Goal: Information Seeking & Learning: Learn about a topic

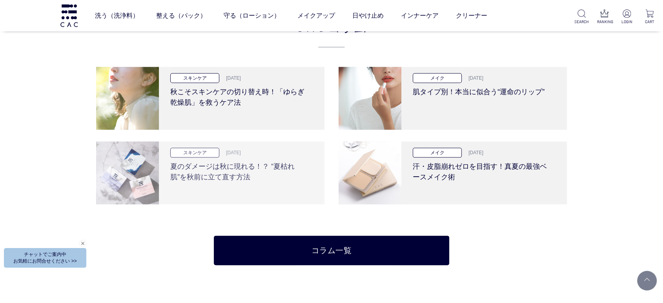
scroll to position [1569, 0]
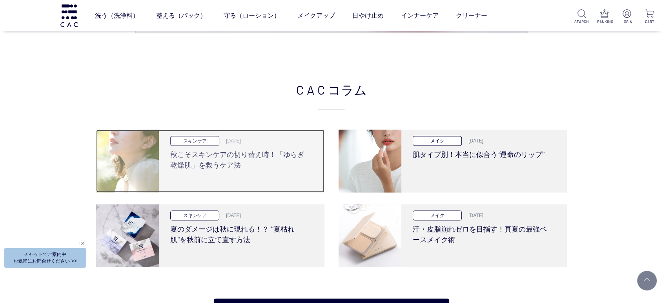
click at [217, 172] on div "スキンケア 2025.10.09 秋こそスキンケアの切り替え時！「ゆらぎ乾燥肌」を救うケア法" at bounding box center [239, 161] width 160 height 63
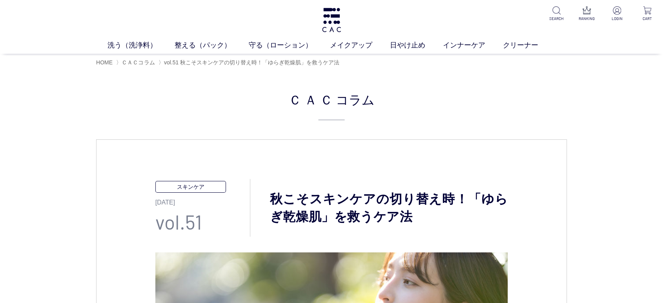
click at [345, 17] on div "洗う（洗浄料） 液体洗浄料 パウダー洗浄料 泡洗顔料 グッズ 整える（パック） フェイスパック ヘアパック 守る（ローション） 保湿化粧水 柔軟化粧水 美容液…" at bounding box center [331, 27] width 663 height 54
click at [344, 18] on div "洗う（洗浄料） 液体洗浄料 パウダー洗浄料 泡洗顔料 グッズ 整える（パック） フェイスパック ヘアパック 守る（ローション） 保湿化粧水 柔軟化粧水 美容液…" at bounding box center [331, 27] width 663 height 54
click at [337, 21] on img at bounding box center [331, 20] width 21 height 24
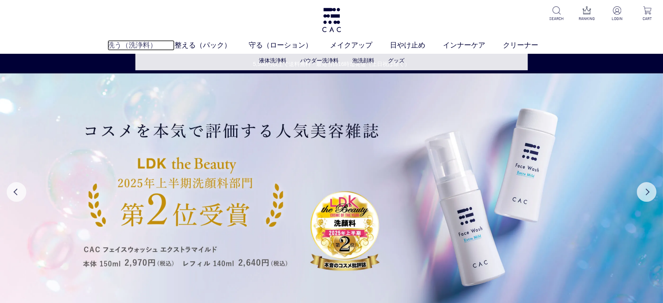
click at [138, 42] on link "洗う（洗浄料）" at bounding box center [140, 45] width 67 height 11
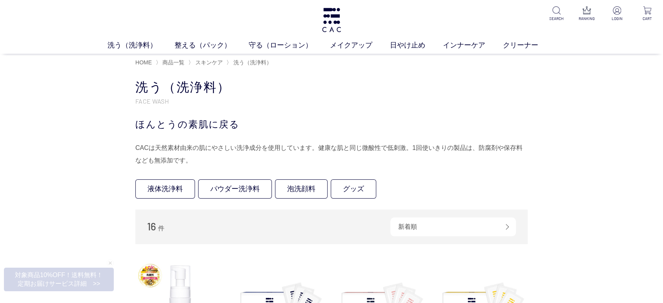
click at [318, 21] on div "洗う（洗浄料） 液体洗浄料 パウダー洗浄料 泡洗顔料 グッズ 整える（パック） フェイスパック ヘアパック 守る（ローション） 保湿化粧水 柔軟化粧水 美容液…" at bounding box center [331, 27] width 663 height 54
click at [334, 21] on img at bounding box center [331, 20] width 21 height 24
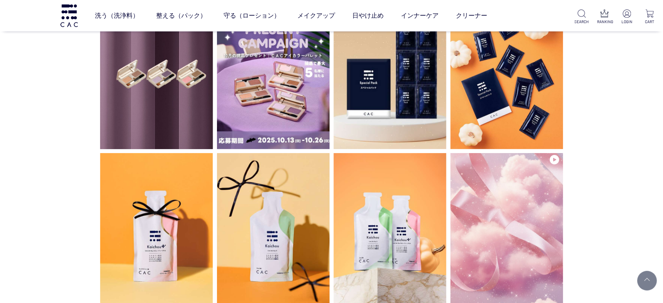
scroll to position [1917, 0]
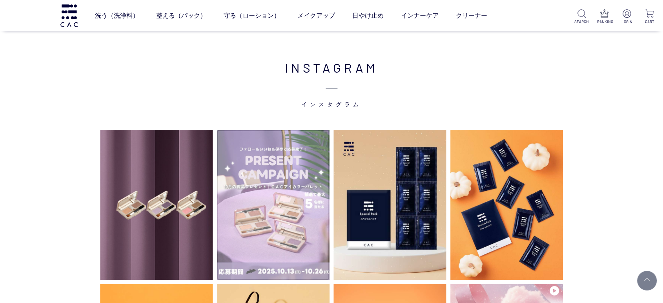
click at [272, 185] on img at bounding box center [273, 205] width 113 height 150
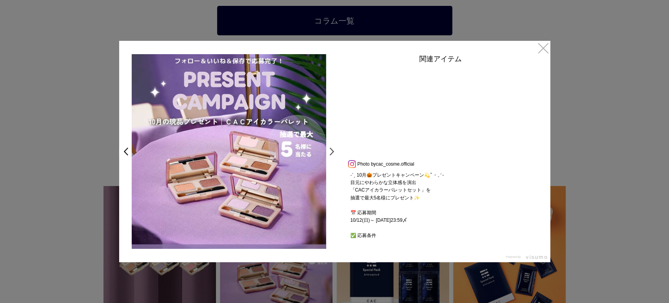
click at [331, 156] on link ">" at bounding box center [334, 151] width 11 height 14
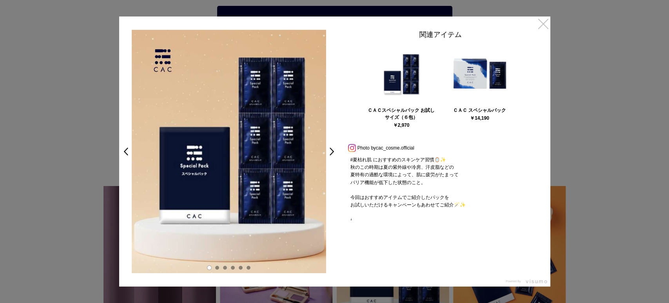
click at [542, 28] on link "×" at bounding box center [543, 23] width 14 height 14
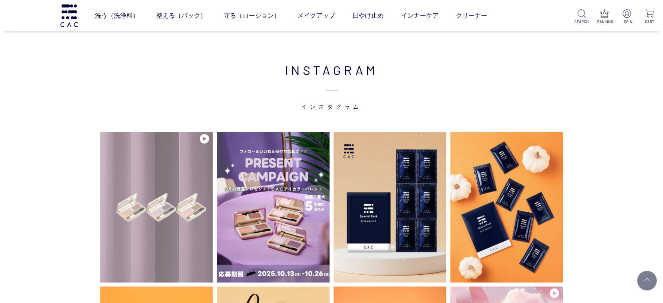
scroll to position [2001, 0]
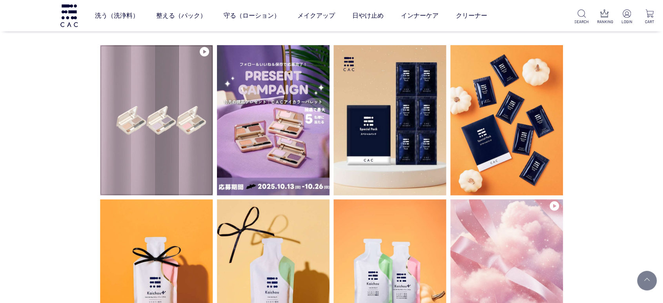
click at [164, 145] on img at bounding box center [156, 120] width 113 height 150
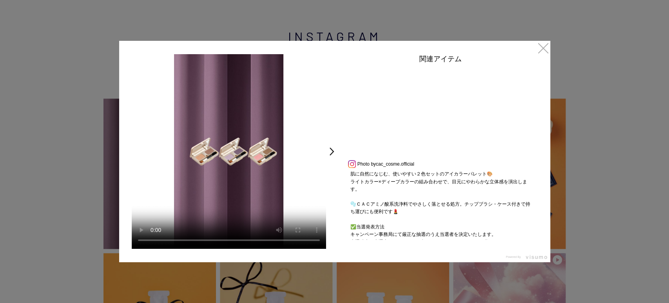
scroll to position [300, 0]
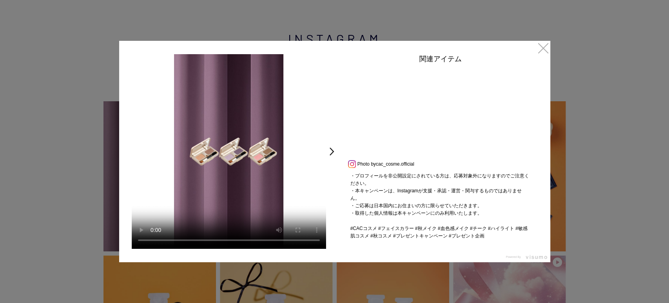
click at [537, 46] on link "×" at bounding box center [543, 48] width 14 height 14
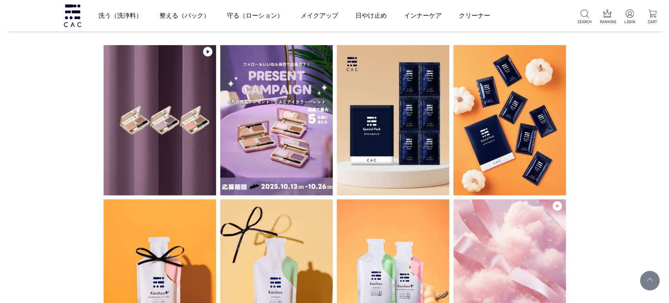
scroll to position [1999, 0]
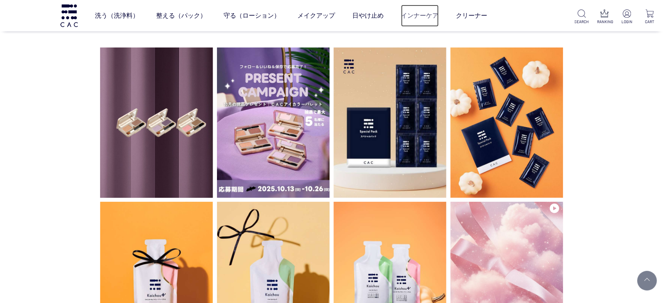
click at [418, 12] on link "インナーケア" at bounding box center [420, 16] width 38 height 22
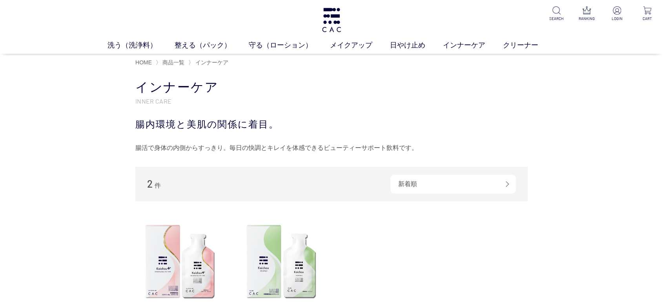
click at [361, 52] on ul "洗う（洗浄料） 液体洗浄料 パウダー洗浄料 泡洗顔料 グッズ 整える（パック） フェイスパック ヘアパック 守る（ローション） 保湿化粧水 柔軟化粧水 美容液…" at bounding box center [331, 47] width 663 height 14
click at [360, 49] on link "メイクアップ" at bounding box center [360, 45] width 60 height 11
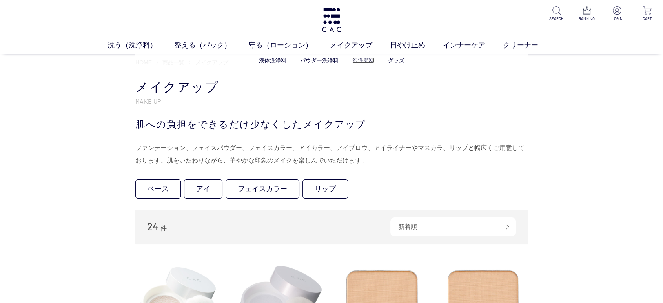
click at [358, 62] on link "泡洗顔料" at bounding box center [363, 60] width 22 height 6
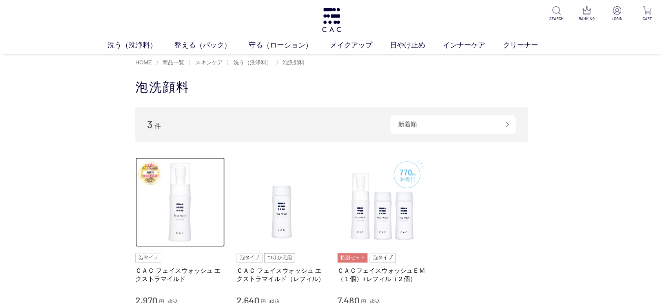
click at [169, 221] on img at bounding box center [179, 201] width 89 height 89
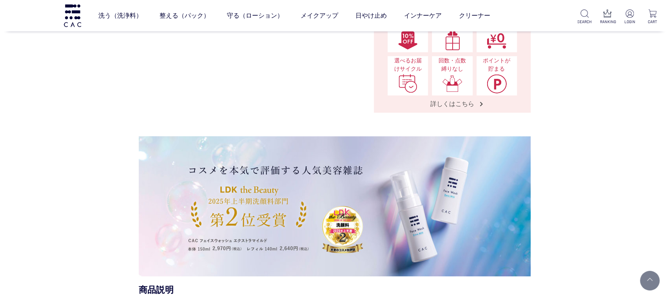
scroll to position [2190, 0]
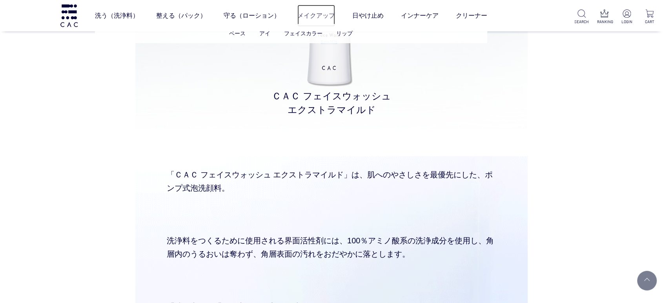
click at [330, 13] on link "メイクアップ" at bounding box center [316, 16] width 38 height 22
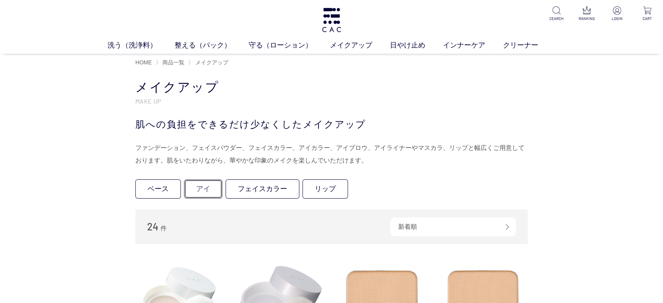
click at [206, 187] on link "アイ" at bounding box center [203, 188] width 38 height 19
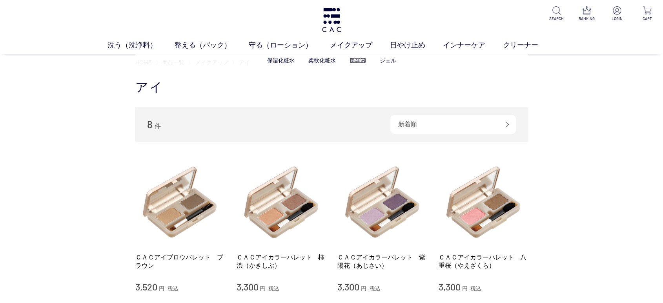
click at [354, 59] on link "美容液" at bounding box center [357, 60] width 16 height 6
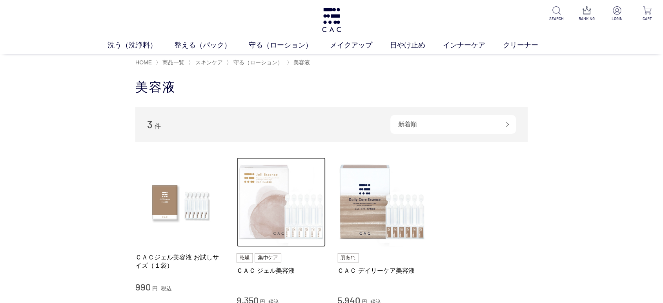
click at [269, 217] on img at bounding box center [280, 201] width 89 height 89
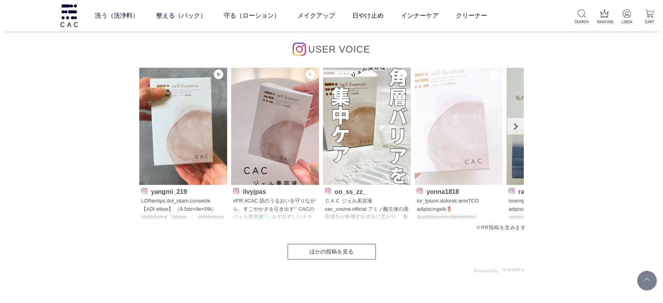
scroll to position [4052, 0]
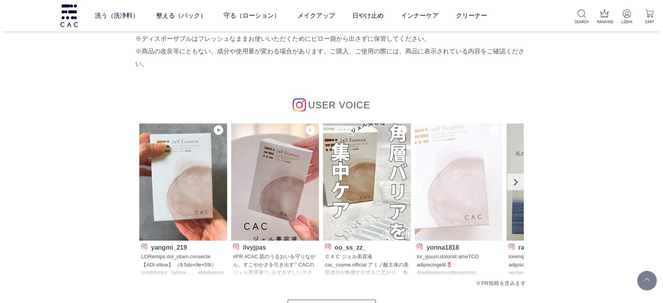
click at [487, 182] on img at bounding box center [458, 181] width 88 height 117
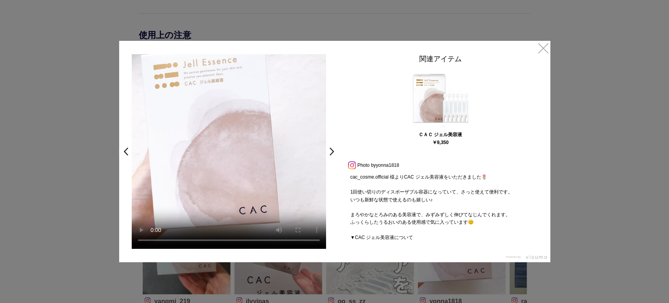
click at [536, 53] on div "< cac_cosme.official 様よりCAC ジェル美容液をいただきました🌷 1回使い切りのディスポーザブル容器になっていて、さっと使えて便利です。…" at bounding box center [334, 151] width 431 height 221
click at [535, 52] on div "< cac_cosme.official 様よりCAC ジェル美容液をいただきました🌷 1回使い切りのディスポーザブル容器になっていて、さっと使えて便利です。…" at bounding box center [334, 151] width 431 height 221
click at [540, 50] on link "×" at bounding box center [543, 48] width 14 height 14
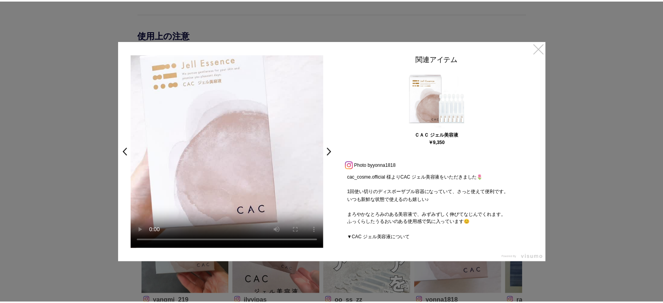
scroll to position [4052, 0]
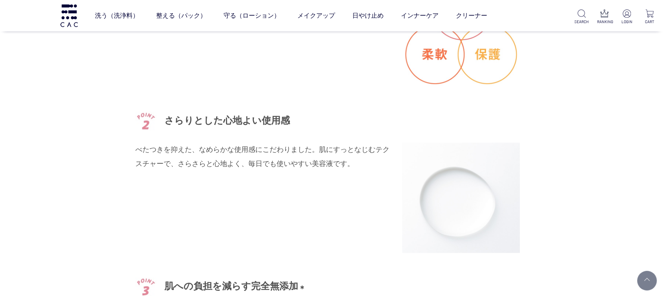
scroll to position [1176, 0]
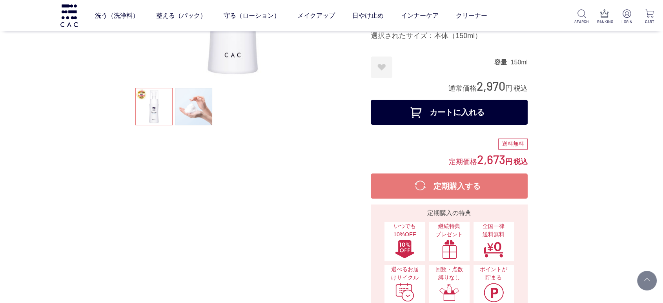
scroll to position [87, 0]
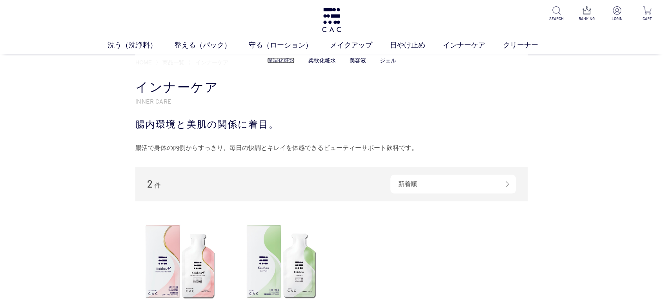
click at [277, 63] on link "保湿化粧水" at bounding box center [280, 60] width 27 height 6
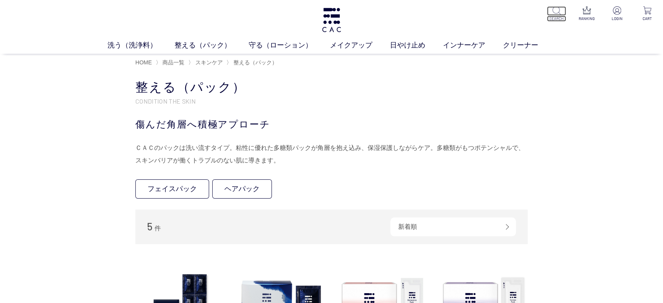
click at [550, 12] on p at bounding box center [556, 10] width 19 height 9
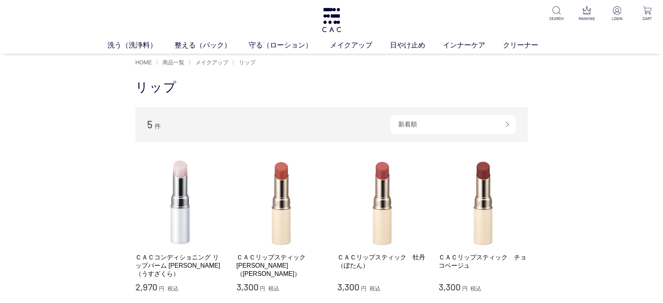
drag, startPoint x: 257, startPoint y: 18, endPoint x: 284, endPoint y: -18, distance: 44.2
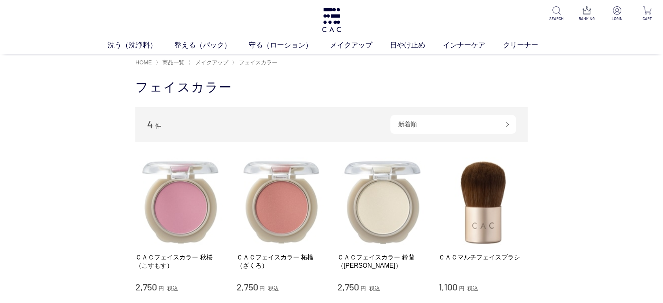
click at [0, 144] on div "買い物かご 買い物かご内の商品 買い物かごは空です... カテゴリから探す 商品一覧 スキンケア メイクアップ ベース アイ フェイスカラー リップ その他 …" at bounding box center [331, 217] width 663 height 293
click at [585, 165] on div "買い物かご 買い物かご内の商品 買い物かごは空です... カテゴリから探す 商品一覧 スキンケア メイクアップ ベース アイ フェイスカラー リップ その他 …" at bounding box center [331, 217] width 663 height 293
click at [331, 23] on img at bounding box center [331, 20] width 21 height 24
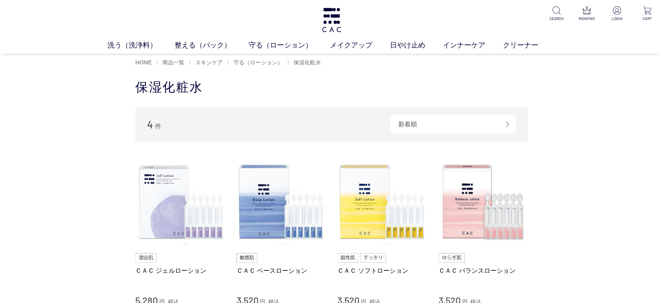
click at [0, 150] on div "買い物かご 買い物かご内の商品 買い物かごは空です... カテゴリから探す 商品一覧 スキンケア 洗う（洗浄料） 整える（パック） 守る（ローション） 保湿化…" at bounding box center [331, 224] width 663 height 306
click at [5, 240] on div "買い物かご 買い物かご内の商品 買い物かごは空です... カテゴリから探す 商品一覧 スキンケア 洗う（洗浄料） 整える（パック） 守る（ローション） 保湿化…" at bounding box center [331, 224] width 663 height 306
click at [342, 20] on div "洗う（洗浄料） 液体洗浄料 パウダー洗浄料 泡洗顔料 グッズ 整える（パック） フェイスパック ヘアパック 守る（ローション） 保湿化粧水 柔軟化粧水 美容液…" at bounding box center [331, 27] width 663 height 54
click at [336, 31] on img at bounding box center [331, 20] width 21 height 24
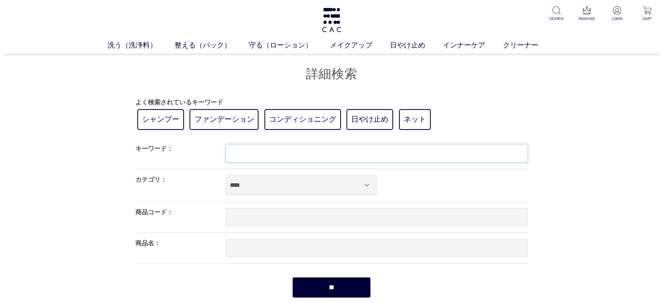
click at [301, 162] on input "text" at bounding box center [376, 153] width 302 height 18
type input "*****"
click at [292, 277] on input "**" at bounding box center [331, 287] width 78 height 21
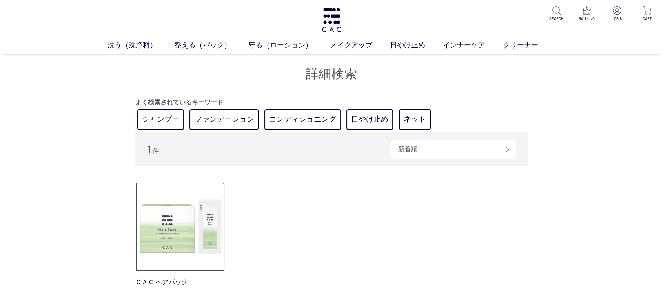
click at [195, 239] on img at bounding box center [179, 226] width 89 height 89
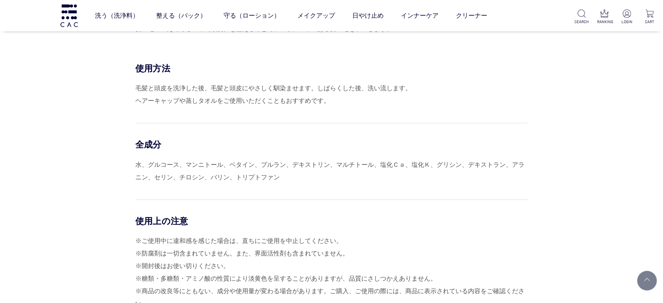
scroll to position [348, 0]
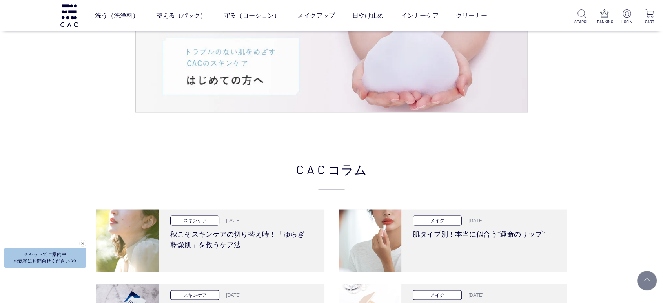
scroll to position [1438, 0]
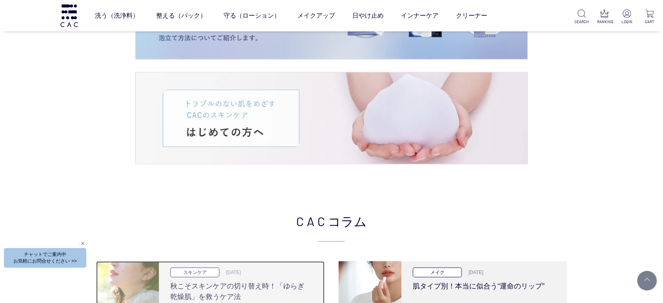
click at [264, 279] on h3 "秋こそスキンケアの切り替え時！「ゆらぎ乾燥肌」を救うケア法" at bounding box center [238, 289] width 137 height 25
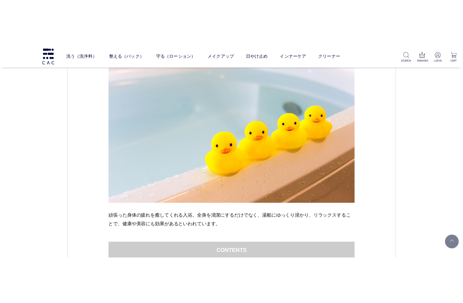
scroll to position [218, 0]
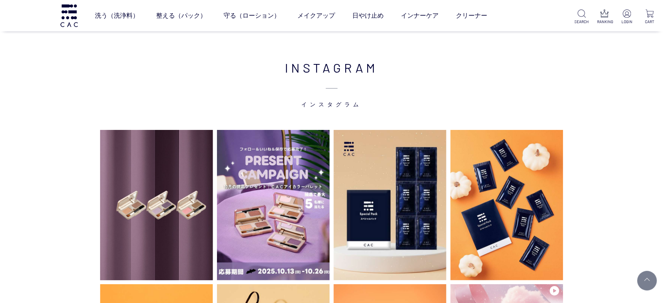
scroll to position [1656, 0]
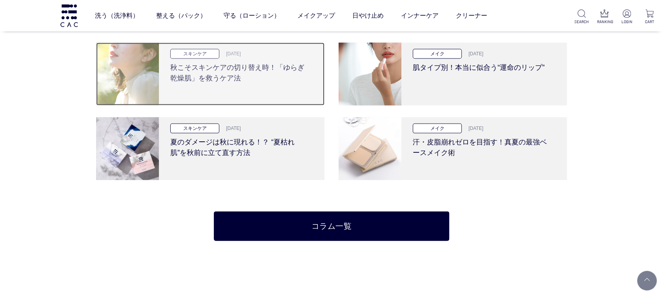
click at [191, 90] on div "スキンケア 2025.10.09 秋こそスキンケアの切り替え時！「ゆらぎ乾燥肌」を救うケア法" at bounding box center [239, 74] width 160 height 63
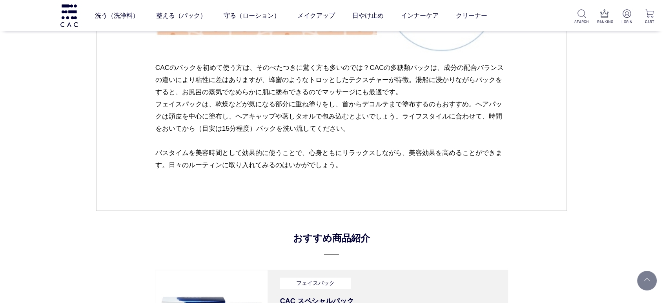
scroll to position [1133, 0]
drag, startPoint x: 638, startPoint y: 206, endPoint x: 349, endPoint y: 221, distance: 289.4
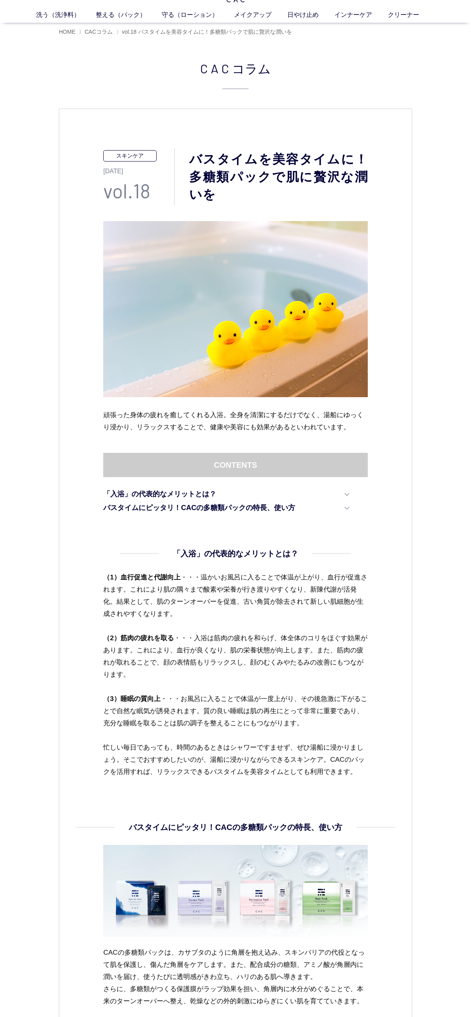
scroll to position [0, 0]
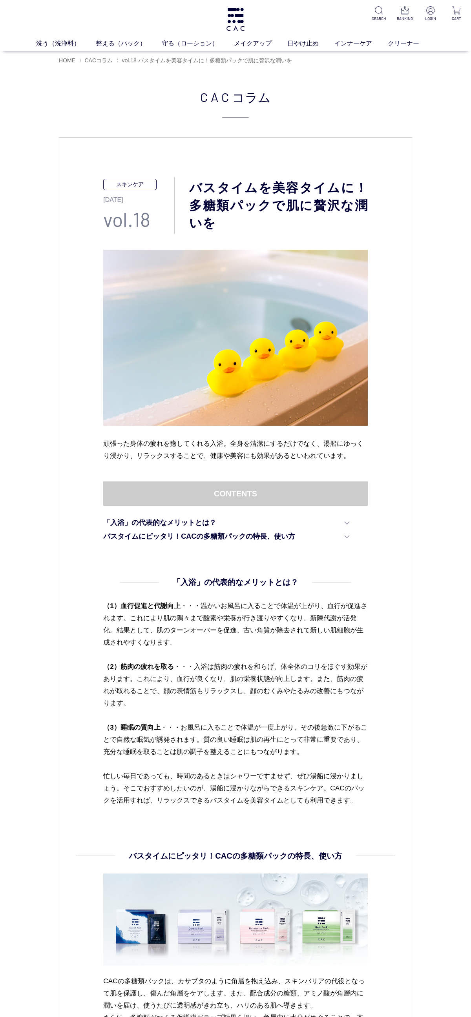
click at [353, 302] on p "（1）血行促進と代謝向上 ・・・温かいお風呂に入ることで体温が上がり、血行が促進されます。これにより肌の隅々まで酸素や栄養が行き渡りやすくなり、 新陳代謝が活…" at bounding box center [235, 709] width 264 height 218
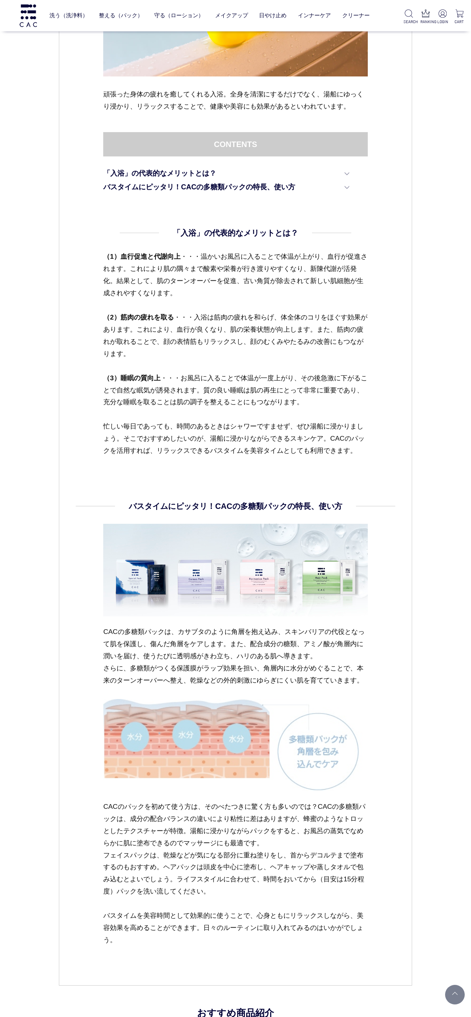
scroll to position [120, 0]
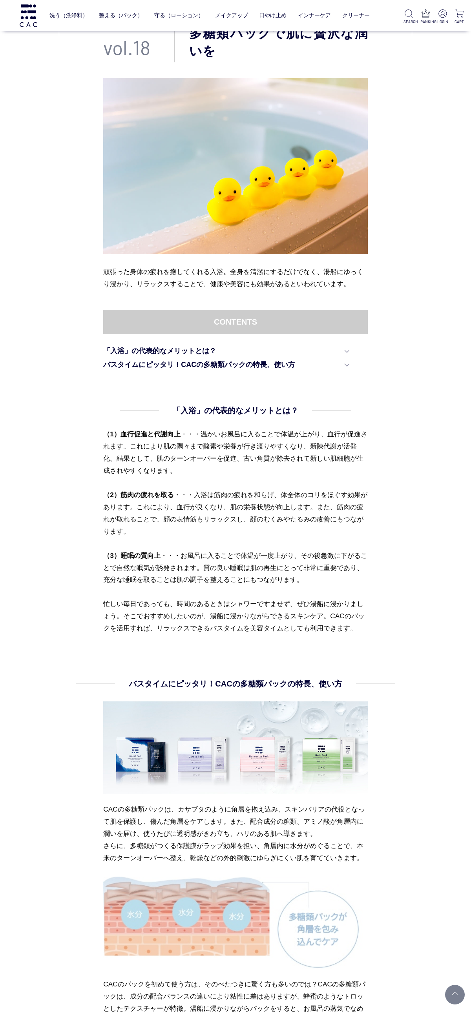
click at [302, 302] on p "（1）血行促進と代謝向上 ・・・温かいお風呂に入ることで体温が上がり、血行が促進されます。これにより肌の隅々まで酸素や栄養が行き渡りやすくなり、 新陳代謝が活…" at bounding box center [235, 537] width 264 height 218
click at [405, 302] on div "スキンケア [DATE] vol.18 バスタイムを美容タイムに！多糖類パックで肌に贅沢な潤いを 頑張った身体の疲れを癒してくれる入浴。全身を清潔にするだけで…" at bounding box center [235, 564] width 353 height 1198
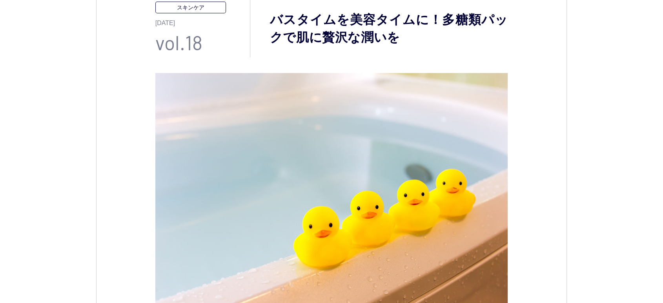
scroll to position [26, 0]
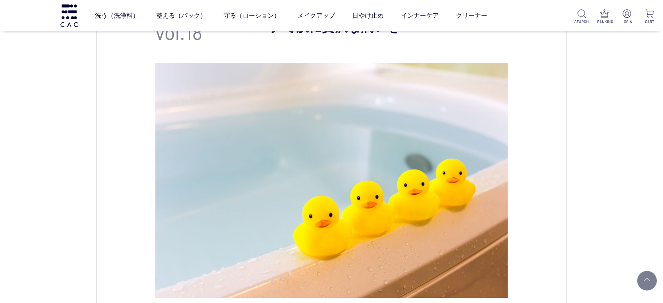
scroll to position [157, 0]
